Goal: Participate in discussion

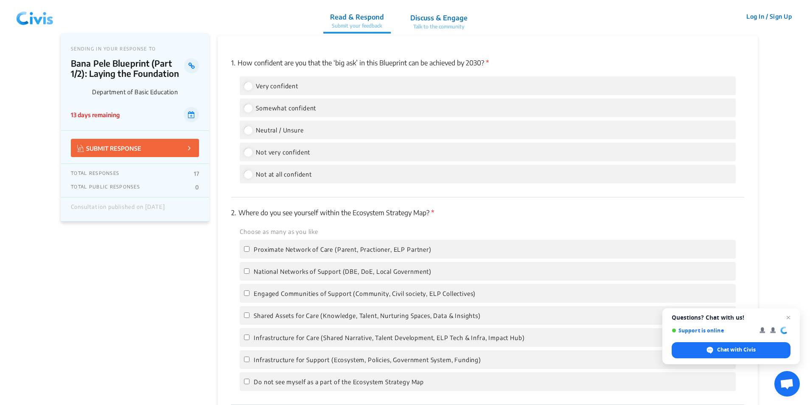
scroll to position [1019, 0]
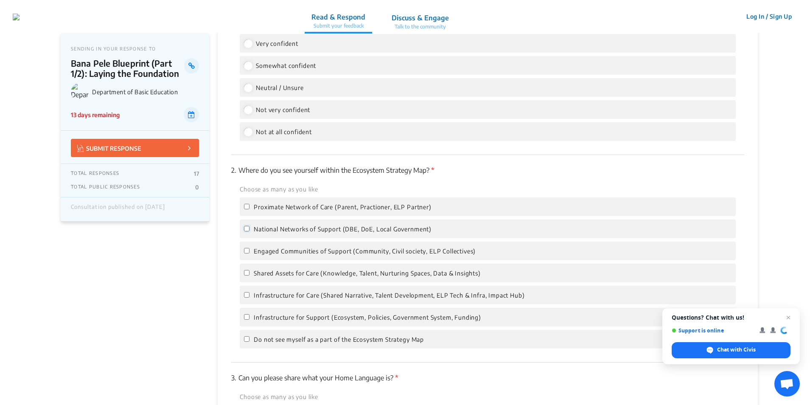
click at [246, 228] on input "National Networks of Support (DBE, DoE, Local Government)" at bounding box center [247, 229] width 6 height 6
checkbox input "true"
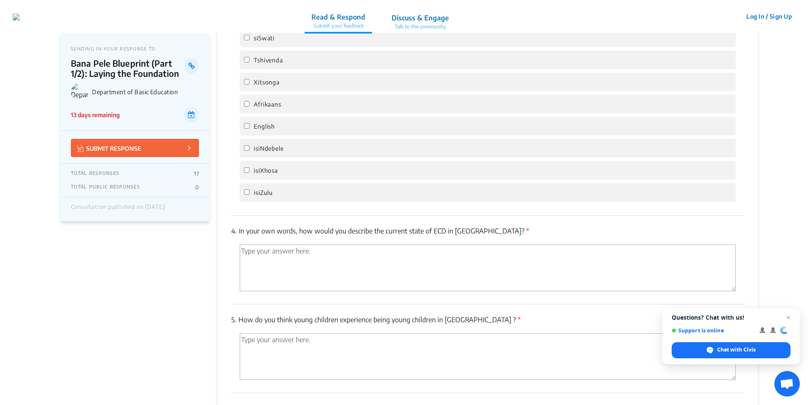
scroll to position [1359, 0]
